Goal: Transaction & Acquisition: Purchase product/service

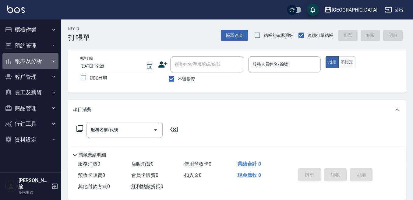
click at [39, 63] on button "報表及分析" at bounding box center [30, 61] width 56 height 16
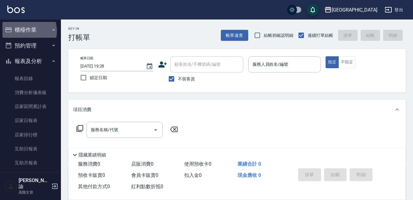
click at [24, 31] on button "櫃檯作業" at bounding box center [30, 30] width 56 height 16
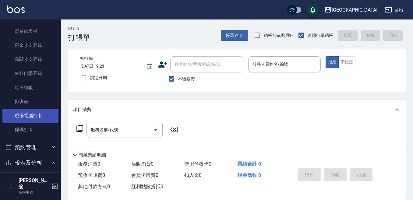
scroll to position [91, 0]
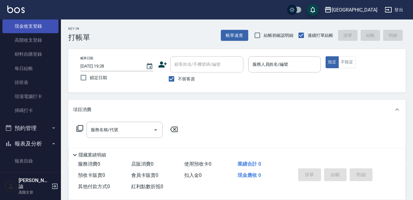
drag, startPoint x: 34, startPoint y: 26, endPoint x: 39, endPoint y: 25, distance: 5.2
click at [34, 25] on link "現金收支登錄" at bounding box center [30, 26] width 56 height 14
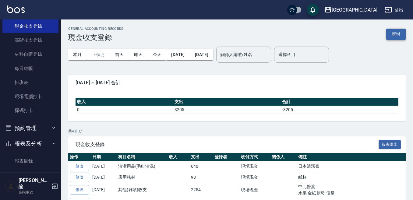
click at [394, 34] on button "新增" at bounding box center [395, 34] width 19 height 11
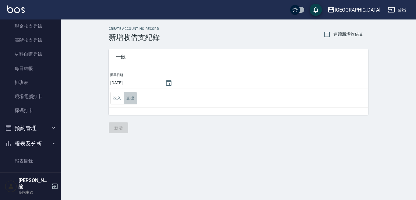
click at [132, 98] on button "支出" at bounding box center [131, 98] width 14 height 12
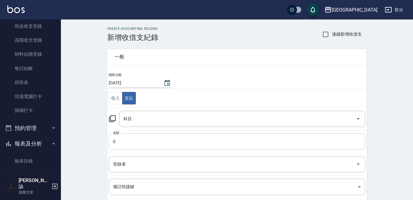
click at [121, 138] on input "0" at bounding box center [237, 141] width 256 height 16
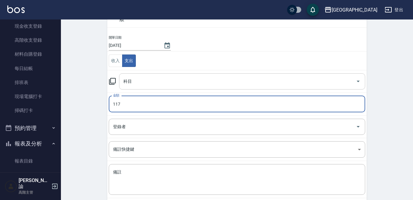
scroll to position [69, 0]
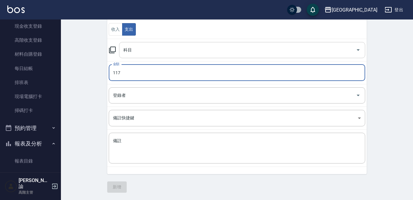
click at [122, 56] on div "科目" at bounding box center [242, 50] width 246 height 16
type input "117"
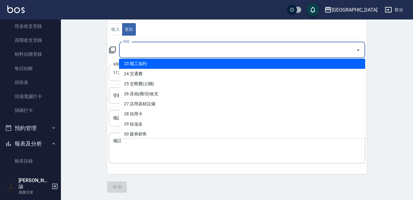
scroll to position [243, 0]
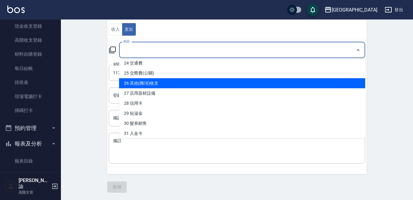
click at [151, 84] on li "26 其他(雜項)收支" at bounding box center [242, 83] width 246 height 10
type input "26 其他(雜項)收支"
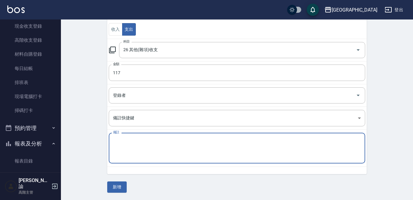
click at [118, 140] on textarea "備註" at bounding box center [237, 148] width 248 height 21
type textarea "2"
type textarea "袋子"
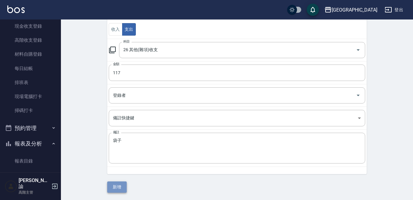
click at [119, 185] on button "新增" at bounding box center [116, 186] width 19 height 11
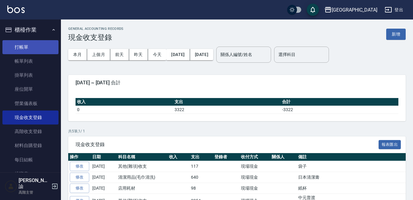
click at [34, 46] on link "打帳單" at bounding box center [30, 47] width 56 height 14
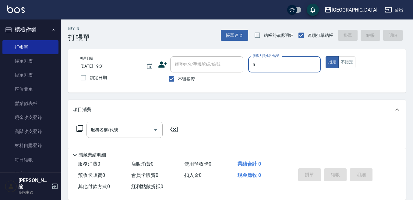
type input "中號-5"
type button "true"
click at [106, 128] on div "服務名稱/代號 服務名稱/代號" at bounding box center [124, 130] width 76 height 16
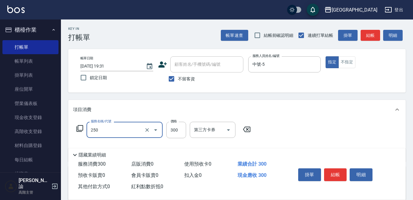
type input "日式洗髮(250)"
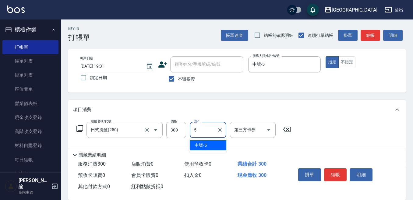
type input "中號-5"
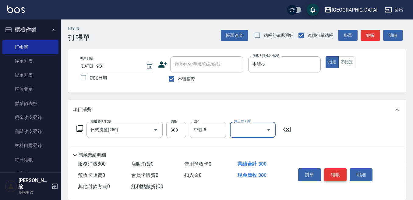
click at [334, 175] on button "結帳" at bounding box center [335, 174] width 23 height 13
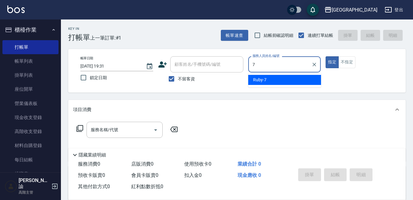
type input "Ruby-7"
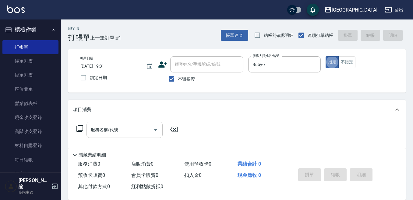
click at [104, 130] on div "服務名稱/代號 服務名稱/代號" at bounding box center [124, 130] width 76 height 16
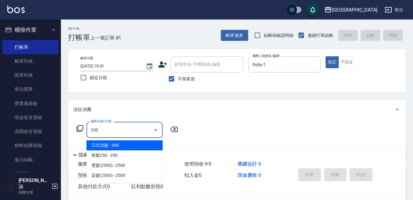
type input "日式洗髮(250)"
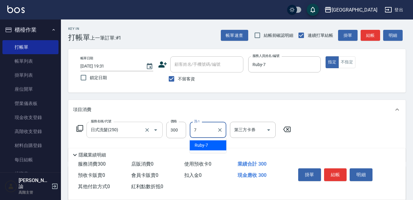
type input "Ruby-7"
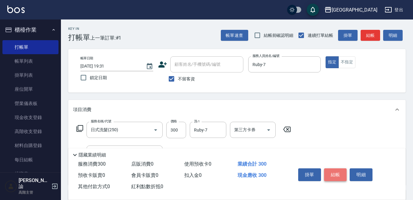
click at [335, 172] on button "結帳" at bounding box center [335, 174] width 23 height 13
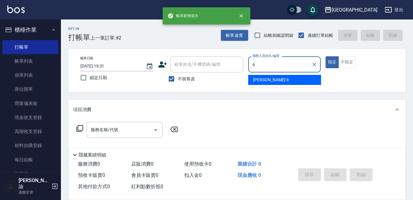
type input "Judy-6"
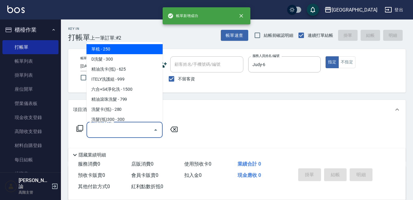
click at [120, 128] on input "服務名稱/代號" at bounding box center [119, 129] width 61 height 11
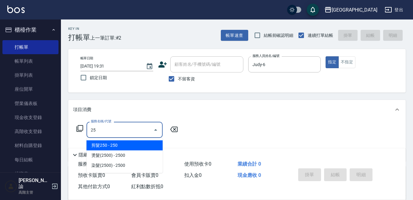
type input "2"
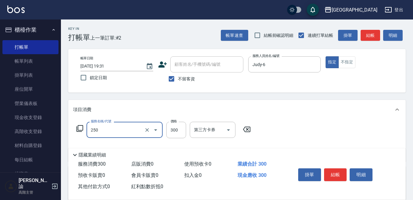
type input "日式洗髮(250)"
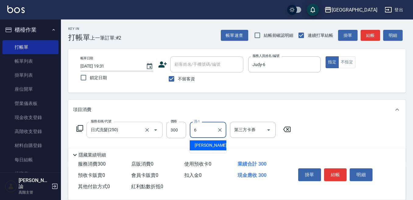
type input "Judy-6"
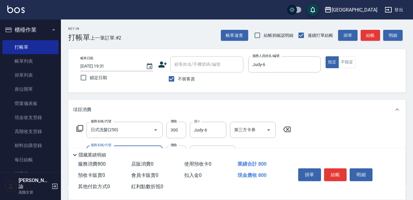
scroll to position [30, 0]
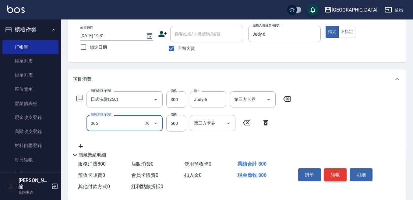
type input "剪髮500(305)"
click at [336, 169] on button "結帳" at bounding box center [335, 174] width 23 height 13
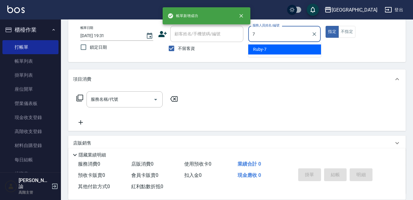
type input "Ruby-7"
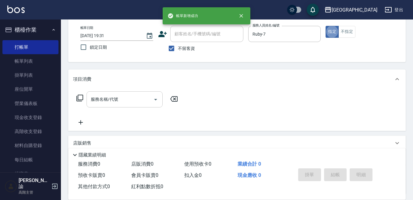
click at [123, 98] on input "服務名稱/代號" at bounding box center [119, 99] width 61 height 11
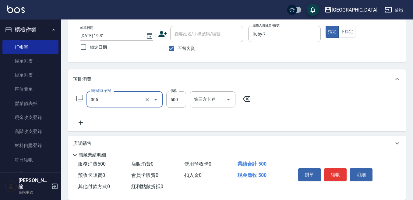
type input "剪髮500(305)"
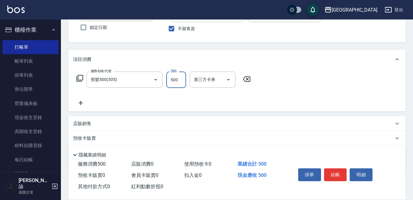
scroll to position [61, 0]
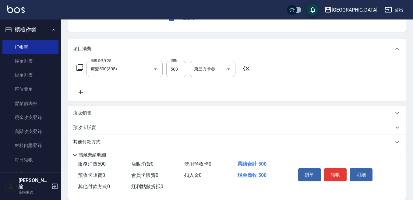
click at [80, 92] on icon at bounding box center [80, 92] width 4 height 4
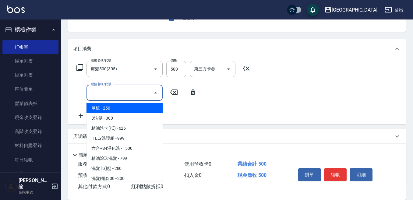
click at [96, 92] on input "服務名稱/代號" at bounding box center [119, 92] width 61 height 11
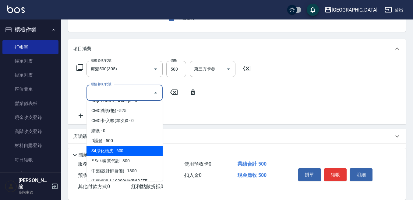
scroll to position [456, 0]
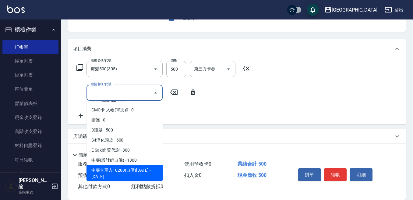
drag, startPoint x: 121, startPoint y: 159, endPoint x: 124, endPoint y: 154, distance: 5.3
click at [122, 158] on ul "單梳 - 250 D洗髮 - 300 精油洗卡(抵) - 625 ITELY洗護組 - 999 六合+S4淨化洗 - 1500 精油滾珠洗髮 - 799 洗髮…" at bounding box center [124, 141] width 76 height 80
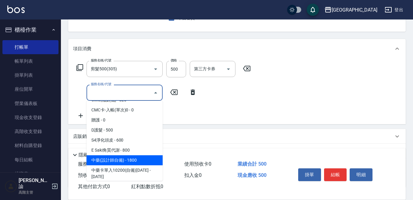
drag, startPoint x: 124, startPoint y: 154, endPoint x: 138, endPoint y: 142, distance: 18.3
click at [124, 155] on span "中藥(設計師自備) - 1800" at bounding box center [124, 160] width 76 height 10
type input "中藥(設計師自備)(702)"
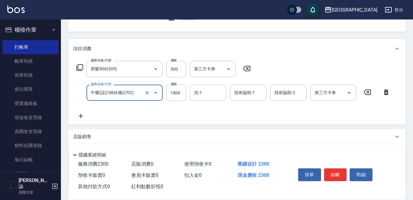
click at [206, 92] on input "洗-1" at bounding box center [207, 92] width 31 height 11
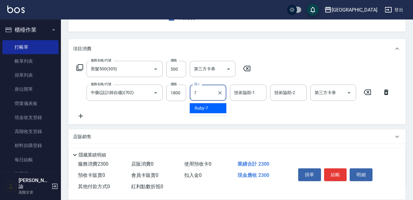
type input "Ruby-7"
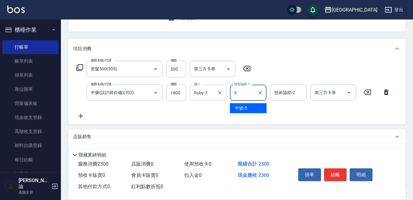
type input "中號-5"
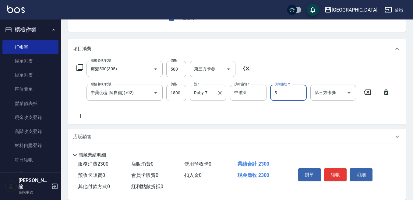
type input "中號-5"
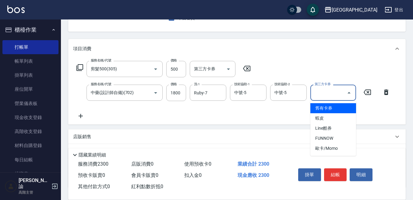
click at [81, 116] on icon at bounding box center [80, 116] width 4 height 4
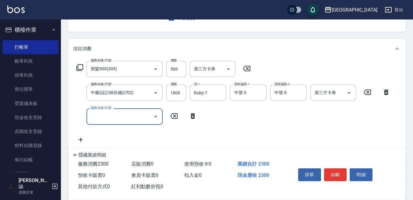
click at [94, 114] on input "服務名稱/代號" at bounding box center [119, 116] width 61 height 11
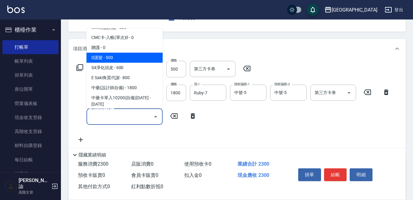
scroll to position [487, 0]
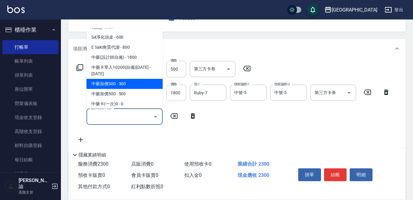
click at [126, 79] on span "中藥加價300 - 300" at bounding box center [124, 84] width 76 height 10
type input "中藥加價300(704)"
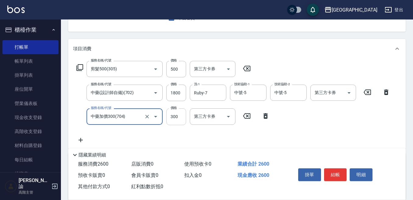
click at [172, 115] on input "300" at bounding box center [176, 116] width 20 height 16
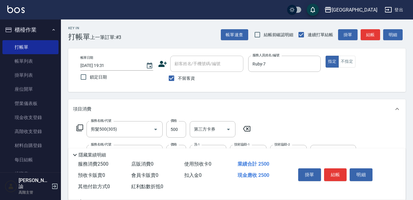
scroll to position [0, 0]
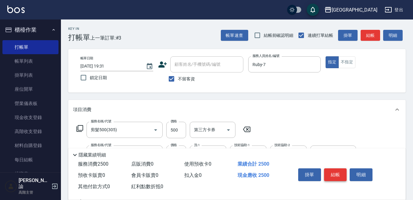
type input "200"
click at [329, 171] on button "結帳" at bounding box center [335, 174] width 23 height 13
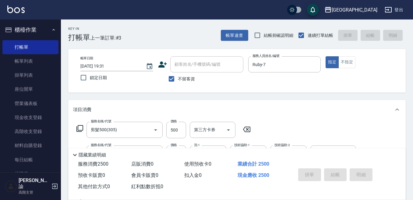
type input "[DATE] 19:32"
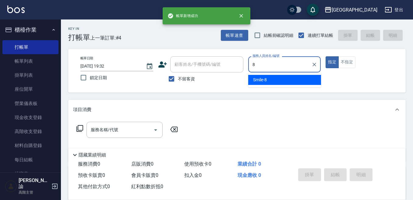
type input "Smile-8"
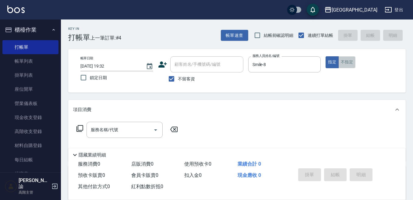
click at [340, 67] on button "不指定" at bounding box center [346, 62] width 17 height 12
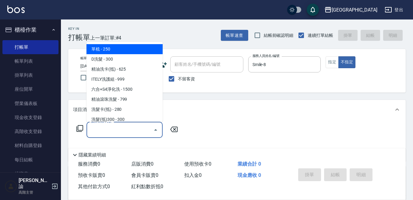
click at [115, 127] on input "服務名稱/代號" at bounding box center [119, 129] width 61 height 11
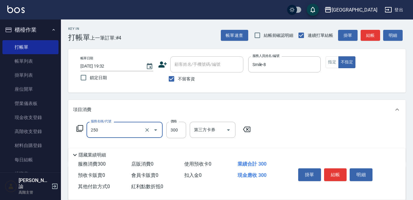
type input "日式洗髮(250)"
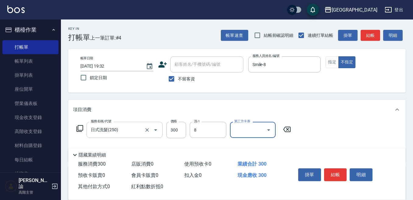
type input "Smile-8"
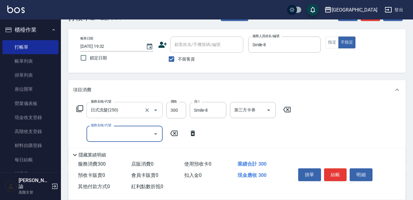
scroll to position [30, 0]
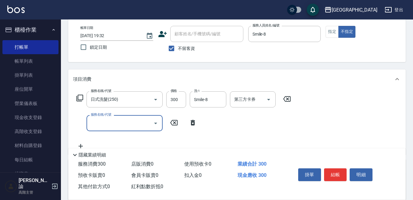
click at [106, 123] on input "服務名稱/代號" at bounding box center [119, 123] width 61 height 11
type input "涼洗髮精(804)"
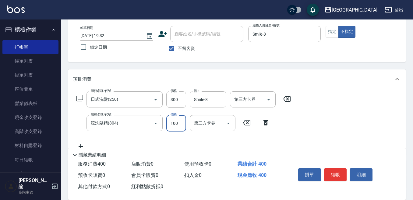
scroll to position [61, 0]
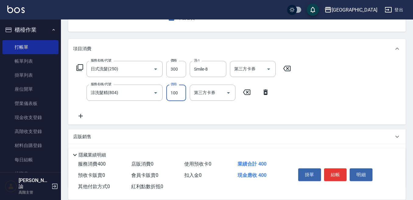
drag, startPoint x: 80, startPoint y: 116, endPoint x: 96, endPoint y: 114, distance: 15.6
click at [89, 116] on div "服務名稱/代號 日式洗髮(250) 服務名稱/代號 價格 300 價格 洗-1 Smile-8 洗-1 第三方卡券 第三方卡券 服務名稱/代號 涼洗髮精(80…" at bounding box center [183, 90] width 221 height 59
click at [96, 114] on div "服務名稱/代號 日式洗髮(250) 服務名稱/代號 價格 300 價格 洗-1 Smile-8 洗-1 第三方卡券 第三方卡券 服務名稱/代號 涼洗髮精(80…" at bounding box center [183, 90] width 221 height 59
click at [82, 115] on icon at bounding box center [80, 115] width 15 height 7
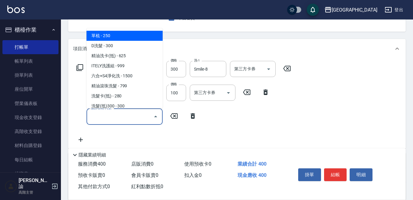
click at [93, 116] on input "服務名稱/代號" at bounding box center [119, 116] width 61 height 11
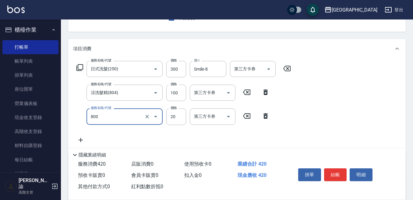
type input "潤絲精(800)"
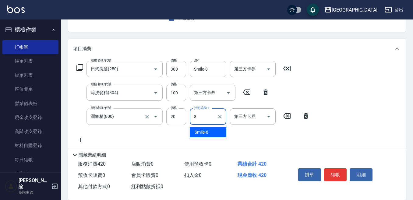
type input "Smile-8"
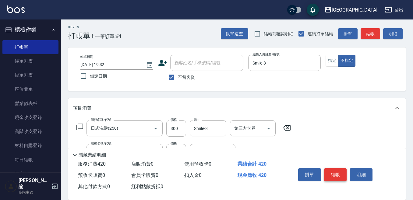
scroll to position [0, 0]
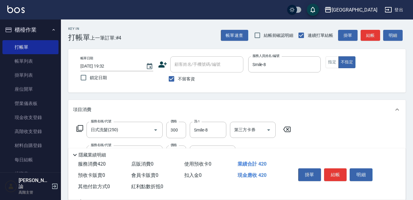
click at [332, 172] on button "結帳" at bounding box center [335, 174] width 23 height 13
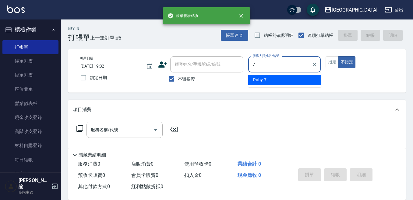
type input "Ruby-7"
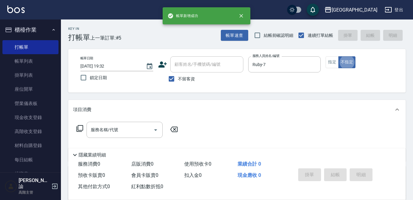
type button "false"
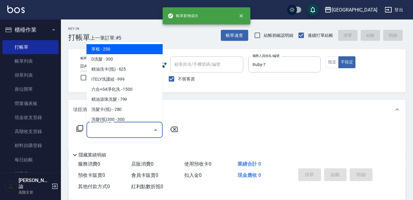
click at [103, 129] on input "服務名稱/代號" at bounding box center [119, 129] width 61 height 11
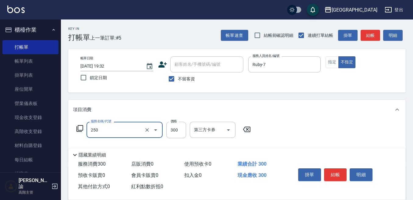
type input "日式洗髮(250)"
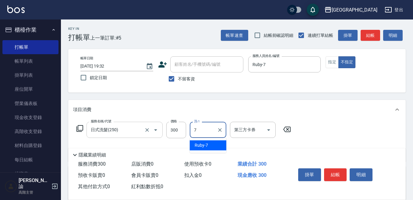
type input "Ruby-7"
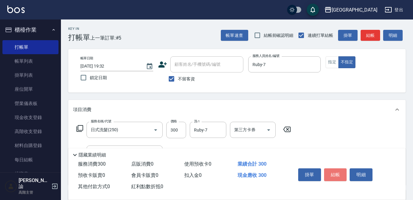
click at [333, 172] on button "結帳" at bounding box center [335, 174] width 23 height 13
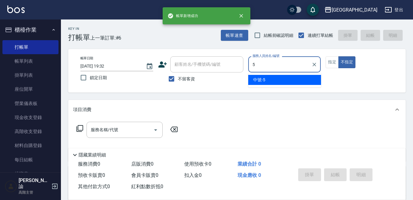
type input "中號-5"
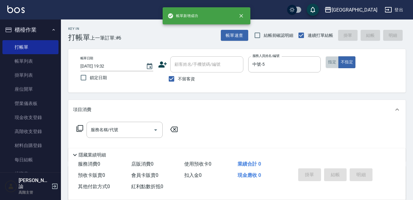
drag, startPoint x: 335, startPoint y: 58, endPoint x: 322, endPoint y: 66, distance: 15.2
click at [335, 61] on button "指定" at bounding box center [331, 62] width 13 height 12
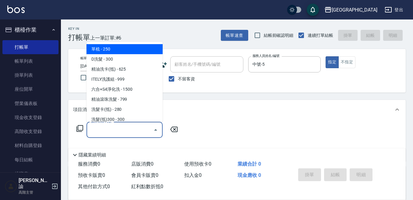
click at [122, 127] on input "服務名稱/代號" at bounding box center [119, 129] width 61 height 11
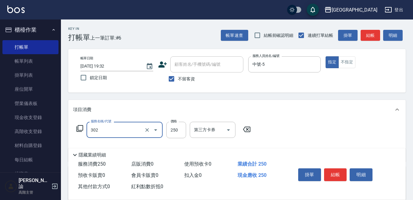
type input "剪髮250(302)"
click at [177, 130] on input "350" at bounding box center [176, 130] width 20 height 16
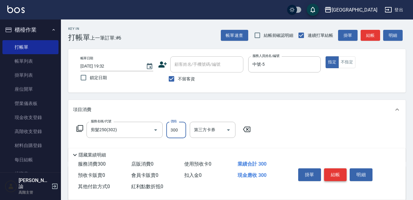
type input "300"
click at [336, 172] on button "結帳" at bounding box center [335, 174] width 23 height 13
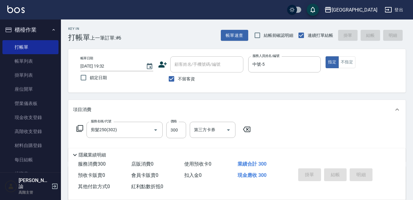
type input "[DATE] 19:33"
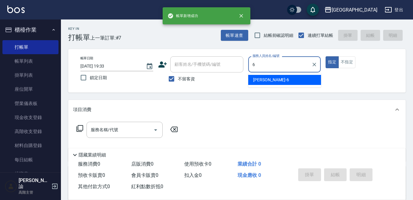
type input "Judy-6"
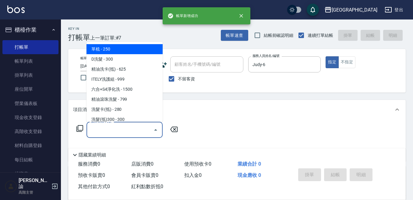
click at [108, 125] on div "服務名稱/代號 服務名稱/代號" at bounding box center [124, 130] width 76 height 16
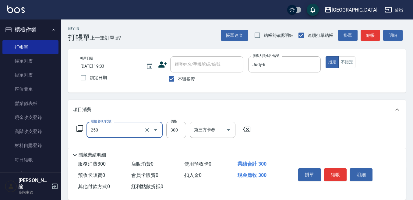
type input "日式洗髮(250)"
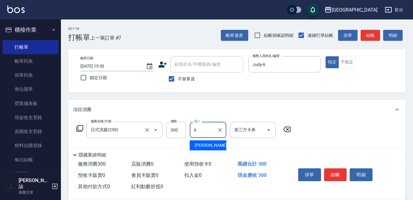
type input "Judy-6"
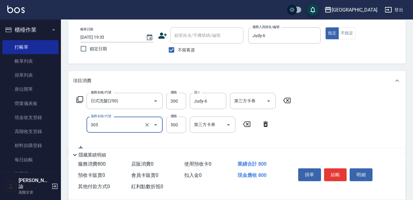
scroll to position [30, 0]
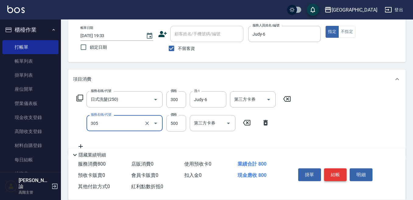
type input "剪髮500(305)"
click at [335, 171] on button "結帳" at bounding box center [335, 174] width 23 height 13
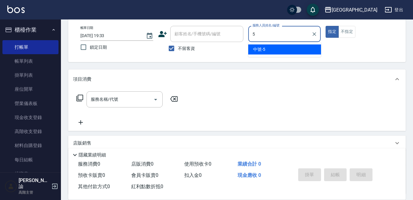
type input "中號-5"
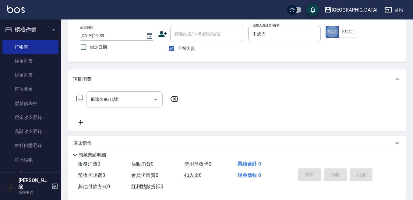
click at [100, 103] on input "服務名稱/代號" at bounding box center [119, 99] width 61 height 11
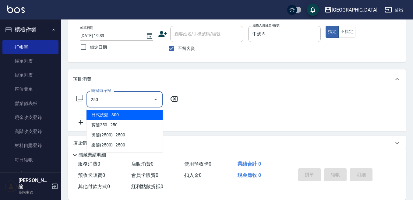
type input "日式洗髮(250)"
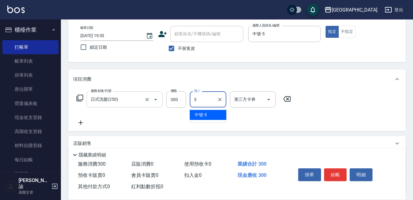
type input "中號-5"
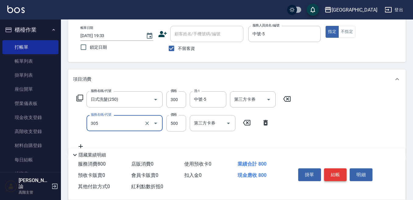
type input "剪髮500(305)"
click at [336, 171] on button "結帳" at bounding box center [335, 174] width 23 height 13
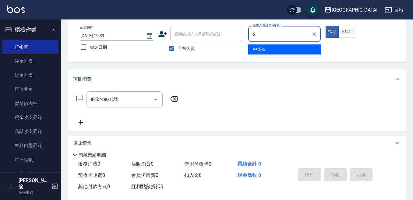
type input "中號-5"
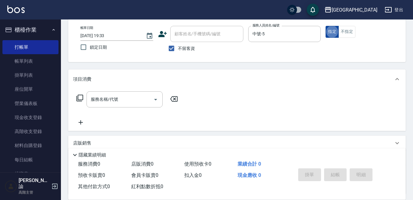
drag, startPoint x: 347, startPoint y: 30, endPoint x: 331, endPoint y: 35, distance: 16.9
click at [346, 30] on button "不指定" at bounding box center [346, 32] width 17 height 12
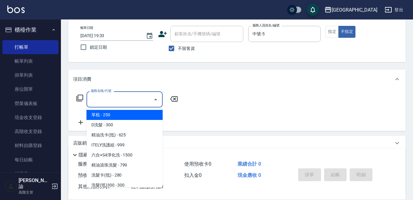
drag, startPoint x: 96, startPoint y: 96, endPoint x: 107, endPoint y: 96, distance: 10.6
click at [96, 96] on div "服務名稱/代號 服務名稱/代號" at bounding box center [124, 99] width 76 height 16
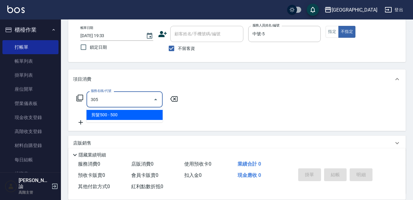
type input "剪髮500(305)"
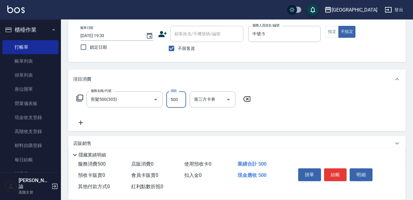
drag, startPoint x: 339, startPoint y: 175, endPoint x: 338, endPoint y: 172, distance: 3.5
click at [339, 173] on button "結帳" at bounding box center [335, 174] width 23 height 13
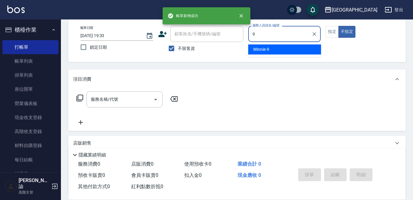
type input "Winnie-9"
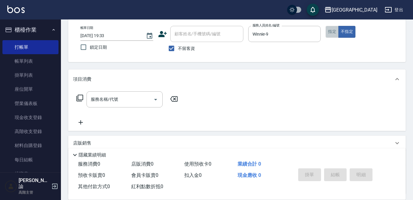
click at [330, 33] on button "指定" at bounding box center [331, 32] width 13 height 12
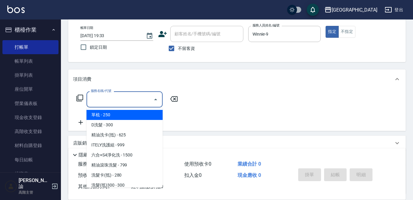
click at [103, 95] on div "服務名稱/代號 服務名稱/代號" at bounding box center [124, 99] width 76 height 16
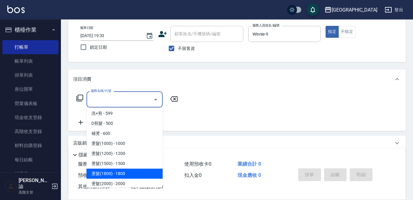
scroll to position [183, 0]
drag, startPoint x: 131, startPoint y: 172, endPoint x: 154, endPoint y: 160, distance: 25.9
click at [131, 172] on span "燙髮(3000) - 3000" at bounding box center [124, 173] width 76 height 10
type input "燙髮(3000)(407)"
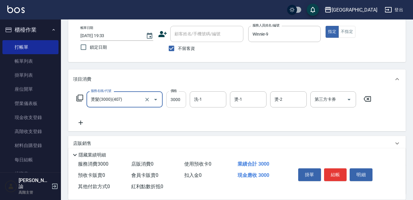
click at [177, 103] on input "3000" at bounding box center [176, 99] width 20 height 16
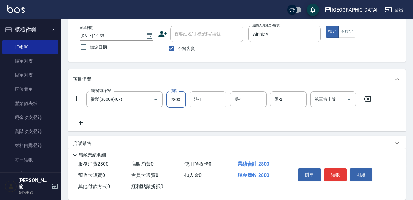
type input "2800"
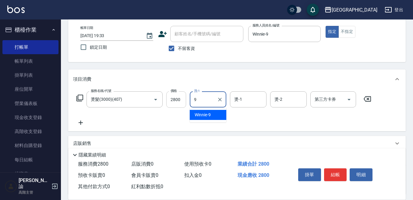
type input "Winnie-9"
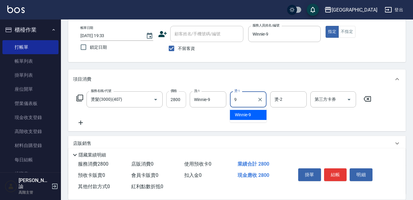
type input "Winnie-9"
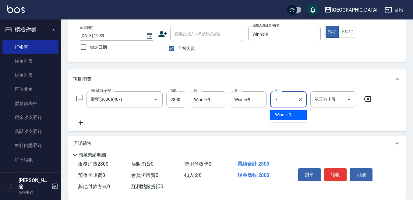
type input "Winnie-9"
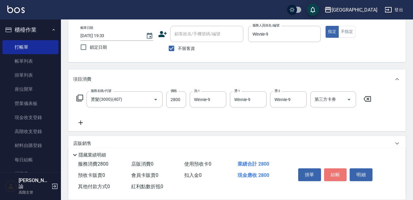
click at [334, 169] on button "結帳" at bounding box center [335, 174] width 23 height 13
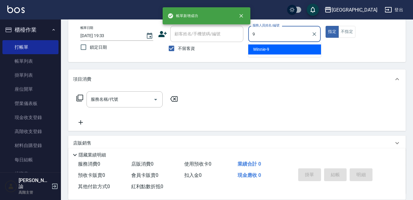
type input "Winnie-9"
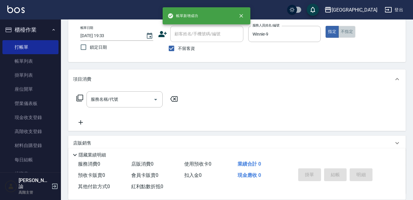
drag, startPoint x: 344, startPoint y: 33, endPoint x: 308, endPoint y: 50, distance: 39.9
click at [344, 33] on button "不指定" at bounding box center [346, 32] width 17 height 12
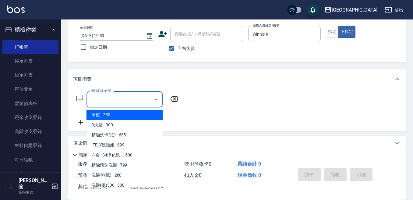
click at [133, 98] on input "服務名稱/代號" at bounding box center [119, 99] width 61 height 11
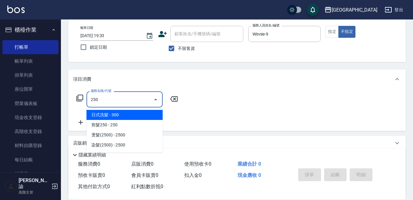
type input "日式洗髮(250)"
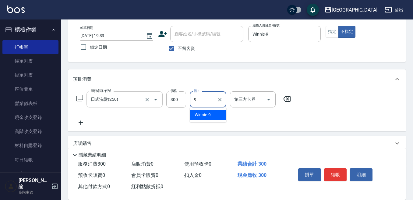
type input "Winnie-9"
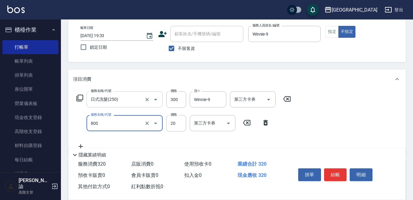
type input "潤絲精(800)"
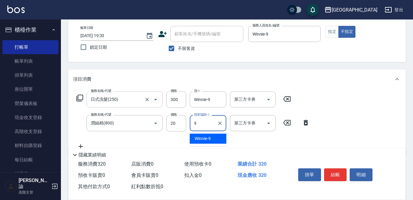
type input "Winnie-9"
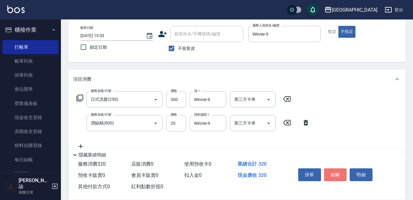
click at [335, 173] on button "結帳" at bounding box center [335, 174] width 23 height 13
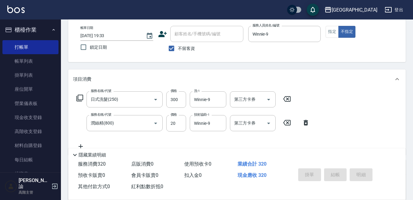
type input "[DATE] 19:34"
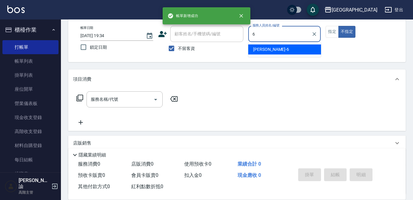
type input "Judy-6"
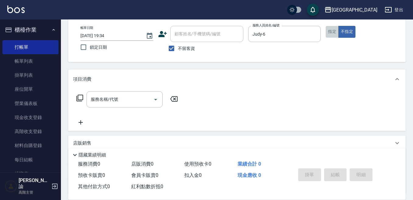
drag, startPoint x: 330, startPoint y: 31, endPoint x: 256, endPoint y: 61, distance: 80.1
click at [328, 31] on button "指定" at bounding box center [331, 32] width 13 height 12
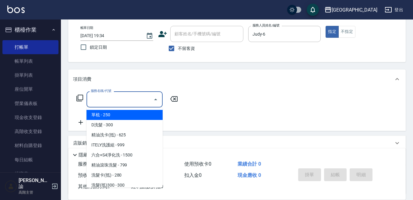
click at [122, 97] on input "服務名稱/代號" at bounding box center [119, 99] width 61 height 11
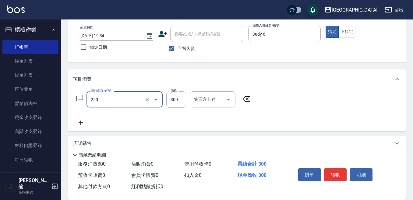
type input "日式洗髮(250)"
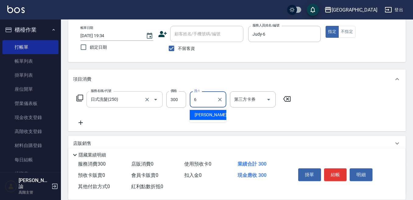
type input "Judy-6"
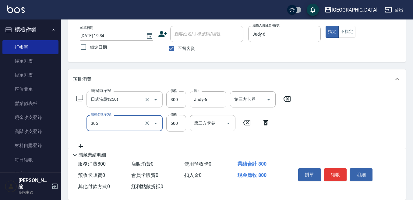
type input "剪髮500(305)"
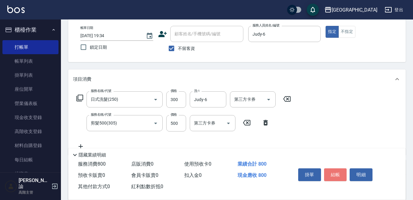
drag, startPoint x: 337, startPoint y: 171, endPoint x: 330, endPoint y: 171, distance: 7.0
click at [333, 172] on button "結帳" at bounding box center [335, 174] width 23 height 13
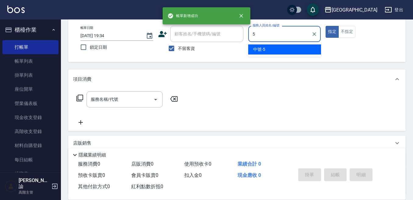
type input "中號-5"
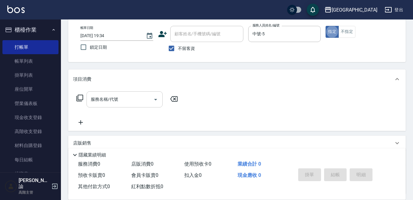
click at [125, 99] on input "服務名稱/代號" at bounding box center [119, 99] width 61 height 11
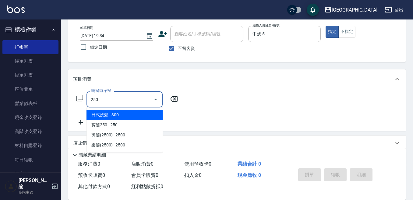
type input "日式洗髮(250)"
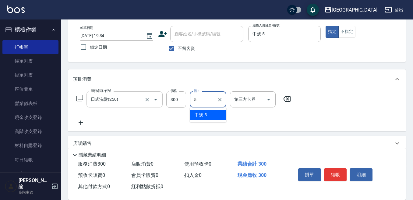
type input "中號-5"
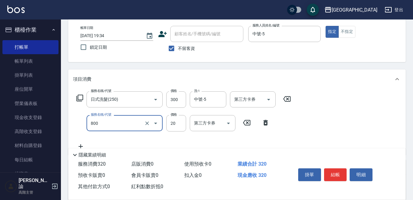
type input "潤絲精(800)"
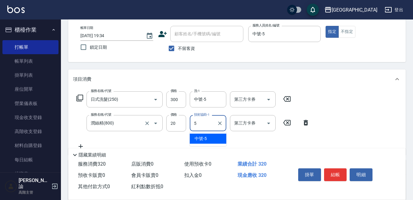
type input "中號-5"
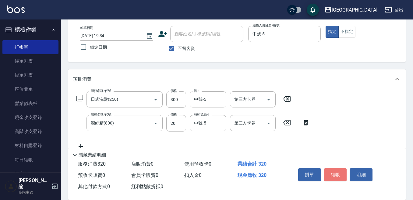
click at [335, 169] on button "結帳" at bounding box center [335, 174] width 23 height 13
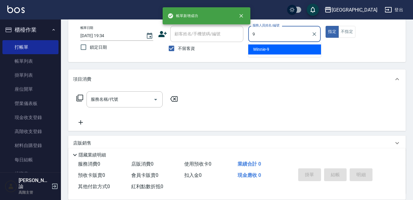
type input "Winnie-9"
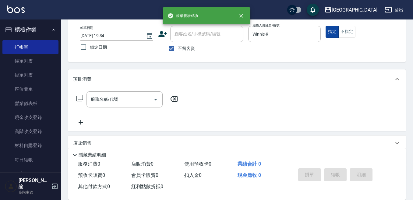
drag, startPoint x: 348, startPoint y: 28, endPoint x: 329, endPoint y: 35, distance: 20.2
click at [347, 29] on button "不指定" at bounding box center [346, 32] width 17 height 12
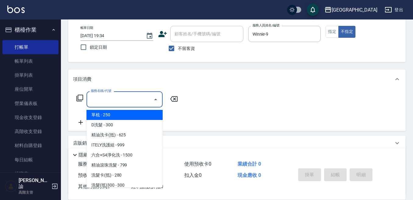
click at [130, 99] on input "服務名稱/代號" at bounding box center [119, 99] width 61 height 11
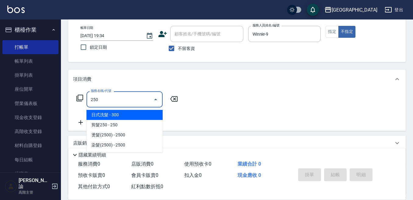
type input "日式洗髮(250)"
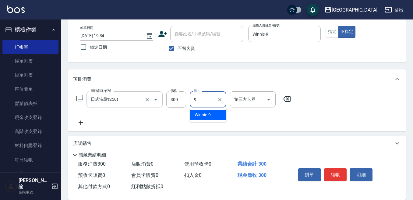
type input "Winnie-9"
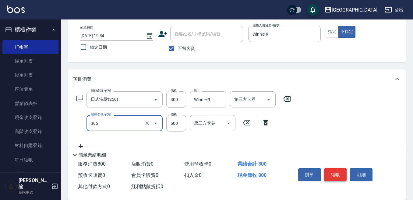
type input "剪髮500(305)"
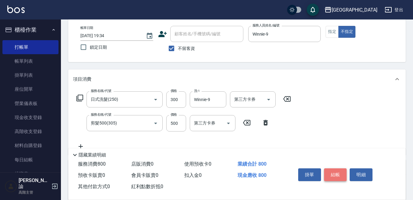
click at [335, 172] on button "結帳" at bounding box center [335, 174] width 23 height 13
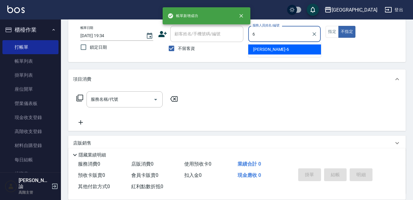
type input "Judy-6"
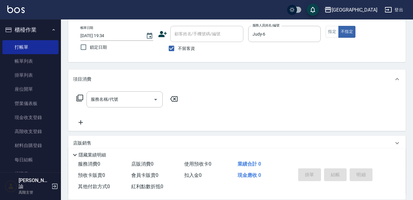
drag, startPoint x: 336, startPoint y: 31, endPoint x: 324, endPoint y: 31, distance: 12.2
click at [333, 31] on button "指定" at bounding box center [331, 32] width 13 height 12
click at [122, 97] on input "服務名稱/代號" at bounding box center [119, 99] width 61 height 11
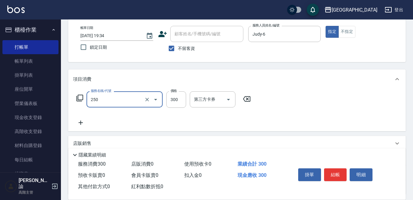
type input "日式洗髮(250)"
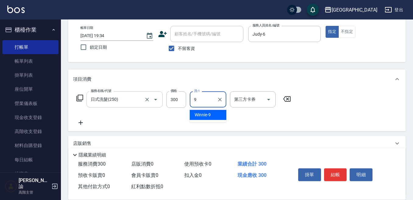
type input "Winnie-9"
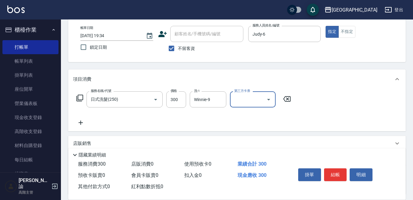
click at [334, 171] on button "結帳" at bounding box center [335, 174] width 23 height 13
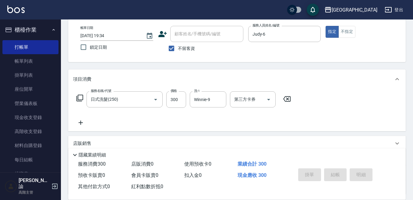
type input "[DATE] 19:35"
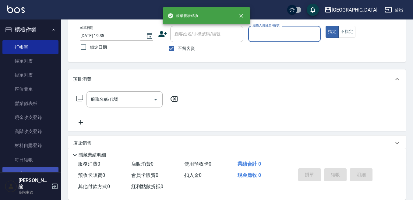
drag, startPoint x: 20, startPoint y: 163, endPoint x: 19, endPoint y: 166, distance: 3.7
click at [20, 163] on link "每日結帳" at bounding box center [30, 160] width 56 height 14
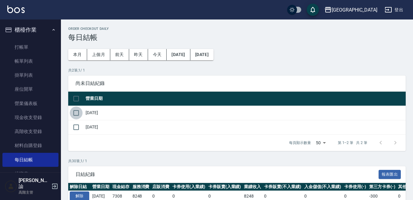
click at [75, 112] on input "checkbox" at bounding box center [76, 112] width 13 height 13
checkbox input "true"
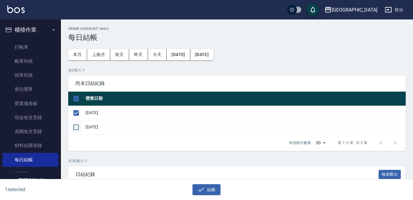
click at [75, 131] on input "checkbox" at bounding box center [76, 127] width 13 height 13
checkbox input "true"
drag, startPoint x: 75, startPoint y: 129, endPoint x: 118, endPoint y: 148, distance: 46.7
click at [77, 129] on input "checkbox" at bounding box center [76, 127] width 13 height 13
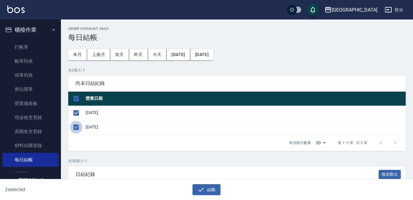
checkbox input "false"
drag, startPoint x: 76, startPoint y: 126, endPoint x: 85, endPoint y: 127, distance: 8.8
click at [78, 126] on input "checkbox" at bounding box center [76, 127] width 13 height 13
checkbox input "true"
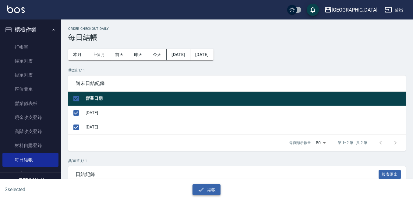
click at [201, 190] on icon "button" at bounding box center [200, 189] width 5 height 4
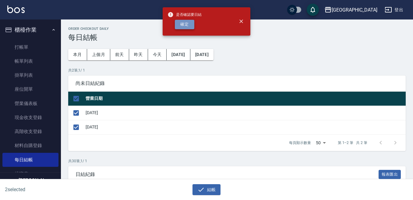
click at [186, 25] on button "確定" at bounding box center [184, 24] width 19 height 9
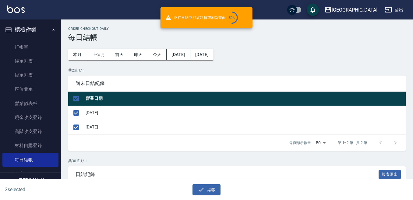
checkbox input "false"
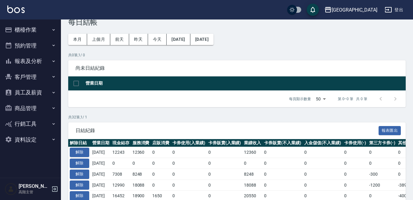
scroll to position [13, 0]
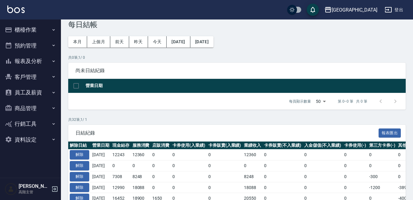
click at [35, 29] on button "櫃檯作業" at bounding box center [30, 30] width 56 height 16
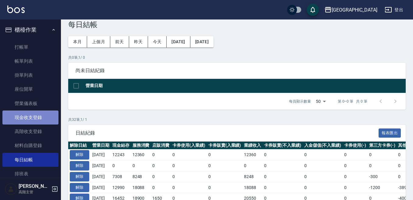
click at [31, 120] on link "現金收支登錄" at bounding box center [30, 117] width 56 height 14
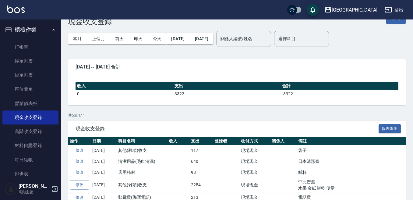
scroll to position [30, 0]
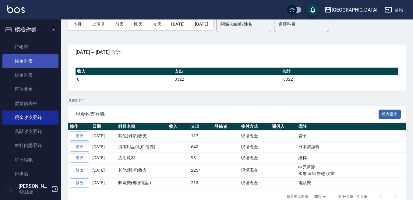
click at [37, 57] on link "帳單列表" at bounding box center [30, 61] width 56 height 14
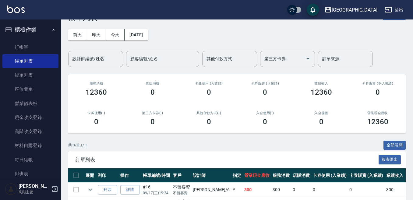
scroll to position [30, 0]
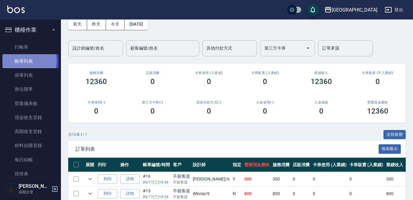
click at [25, 61] on link "帳單列表" at bounding box center [30, 61] width 56 height 14
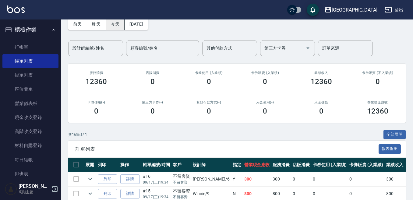
click at [114, 22] on button "今天" at bounding box center [115, 24] width 19 height 11
click at [31, 61] on link "帳單列表" at bounding box center [30, 61] width 56 height 14
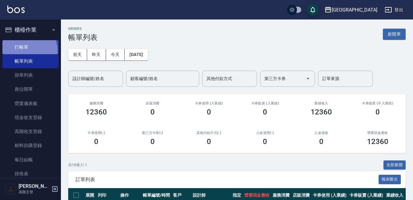
click at [23, 51] on link "打帳單" at bounding box center [30, 47] width 56 height 14
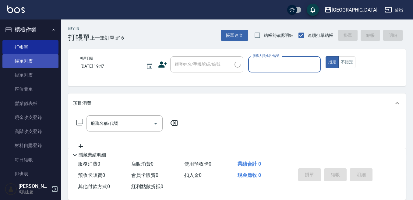
click at [31, 61] on link "帳單列表" at bounding box center [30, 61] width 56 height 14
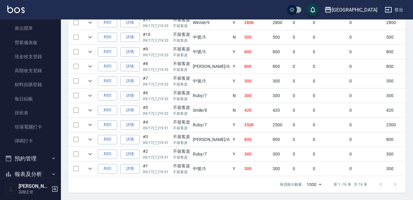
scroll to position [91, 0]
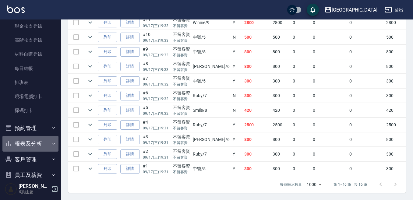
click at [33, 145] on button "報表及分析" at bounding box center [30, 144] width 56 height 16
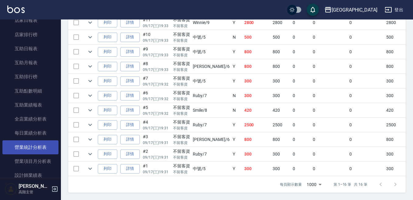
scroll to position [304, 0]
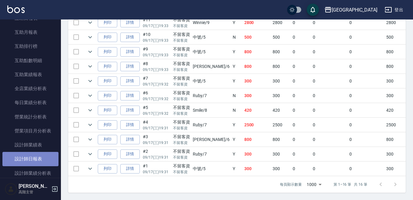
click at [44, 158] on link "設計師日報表" at bounding box center [30, 159] width 56 height 14
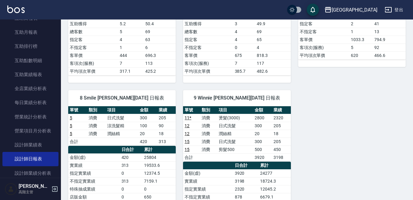
scroll to position [274, 0]
